Goal: Information Seeking & Learning: Check status

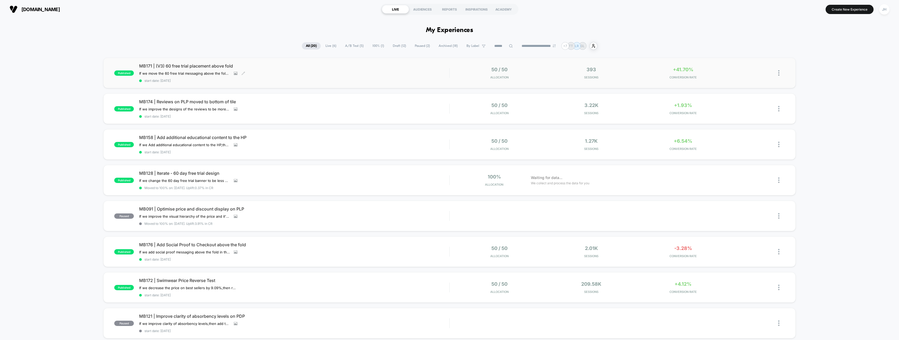
click at [198, 67] on span "MB171 | (V3) 60 free trial placement above fold" at bounding box center [294, 65] width 310 height 5
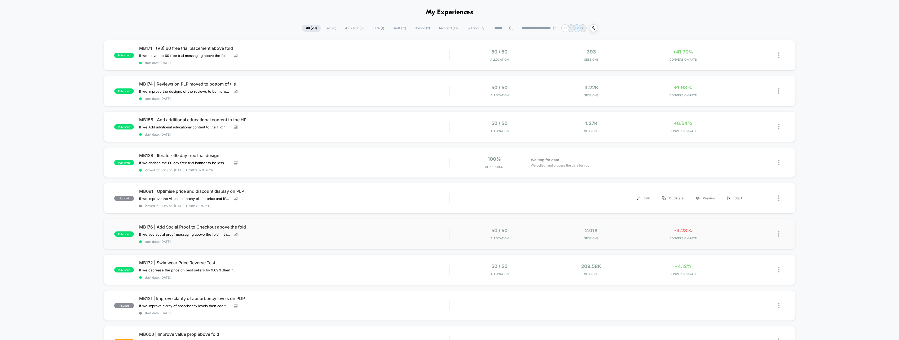
scroll to position [27, 0]
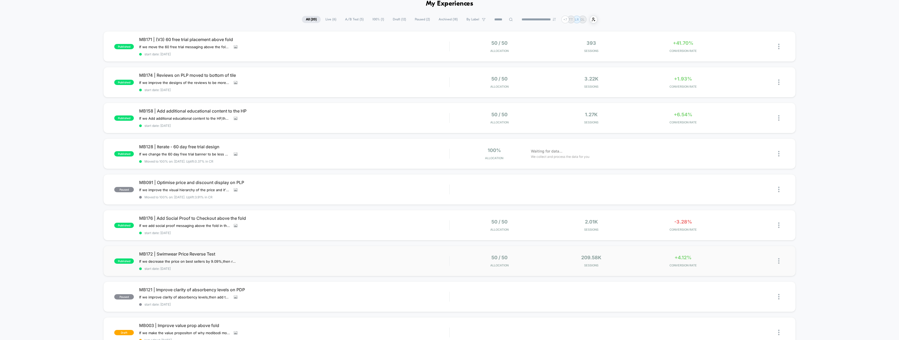
click at [200, 252] on span "MB172 | Swimwear Price Reverse Test" at bounding box center [294, 254] width 310 height 5
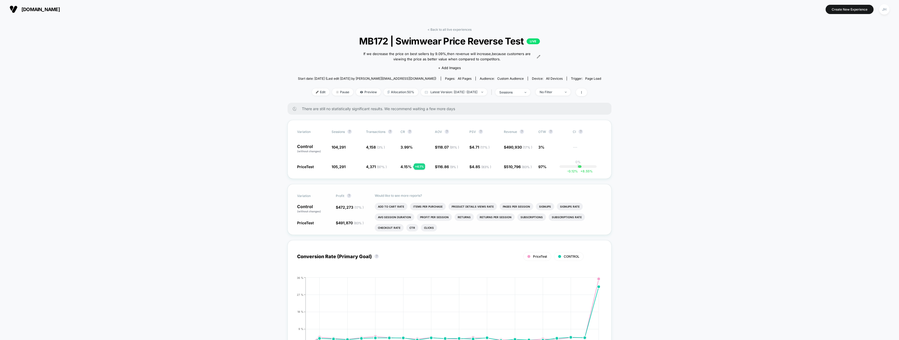
drag, startPoint x: 292, startPoint y: 221, endPoint x: 291, endPoint y: 214, distance: 7.2
click at [291, 218] on div "Variation Profit ? Control (without changes) $ 472,273 ( 17 % ) PriceTest $ 491…" at bounding box center [450, 209] width 324 height 51
click at [32, 8] on span "[DOMAIN_NAME]" at bounding box center [40, 10] width 38 height 6
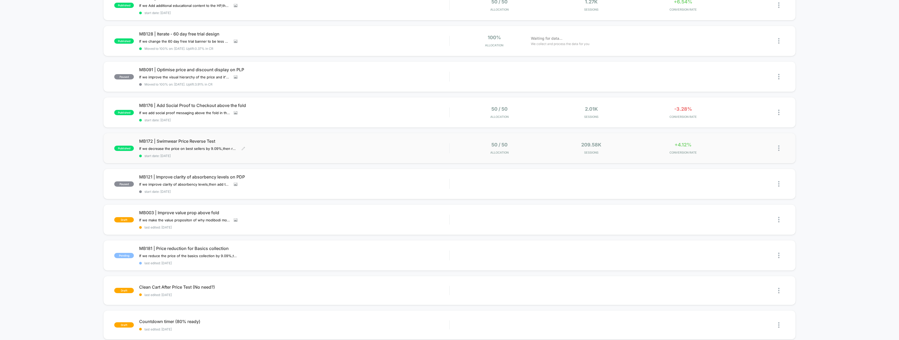
scroll to position [186, 0]
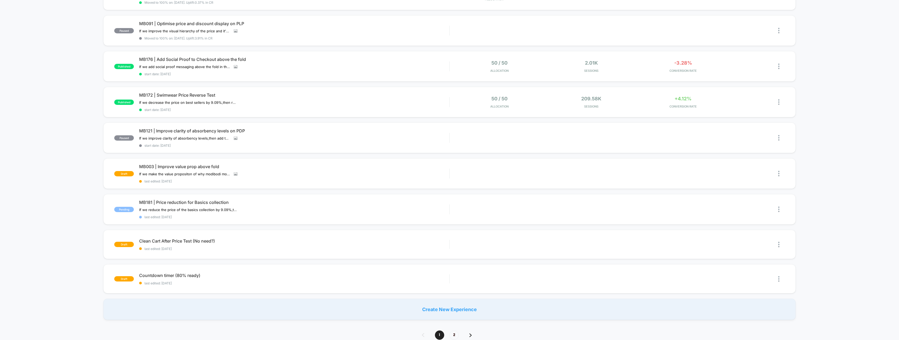
click at [64, 145] on div "published MB171 | (V3) 60 free trial placement above fold If we move the 60 fre…" at bounding box center [449, 96] width 899 height 448
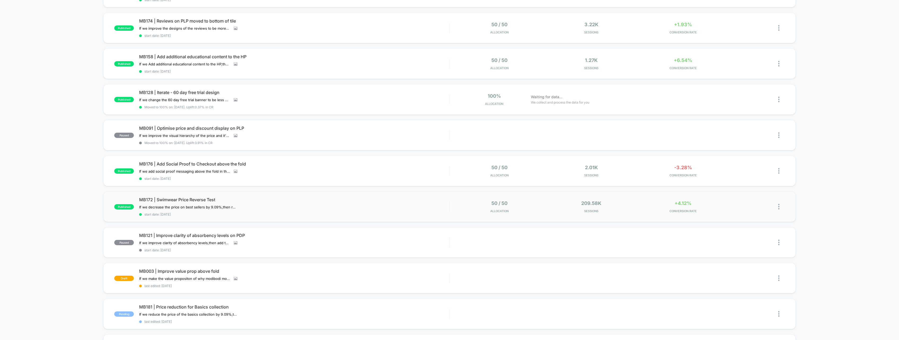
scroll to position [0, 0]
